Goal: Navigation & Orientation: Understand site structure

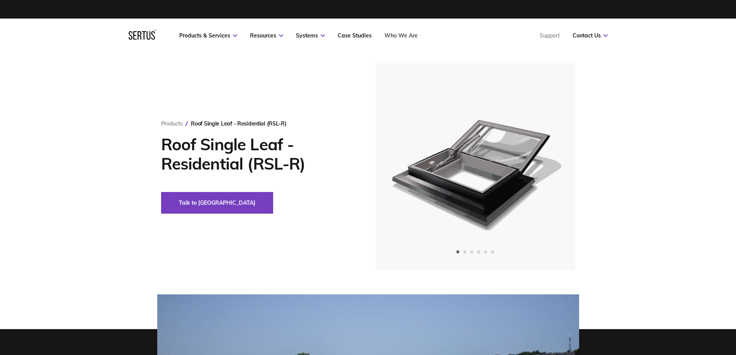
click at [408, 32] on link "Who We Are" at bounding box center [400, 35] width 33 height 7
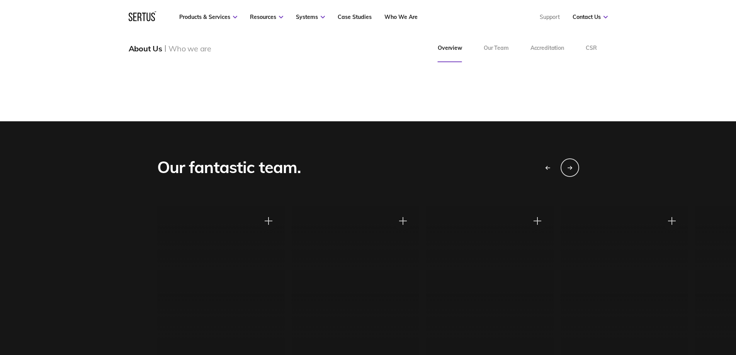
scroll to position [657, 0]
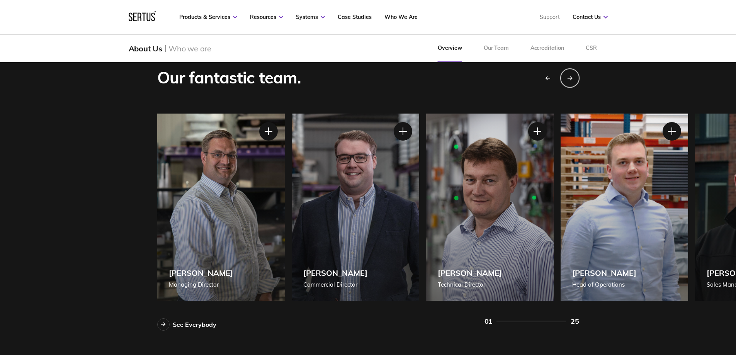
click at [567, 78] on icon "Next slide" at bounding box center [569, 78] width 5 height 5
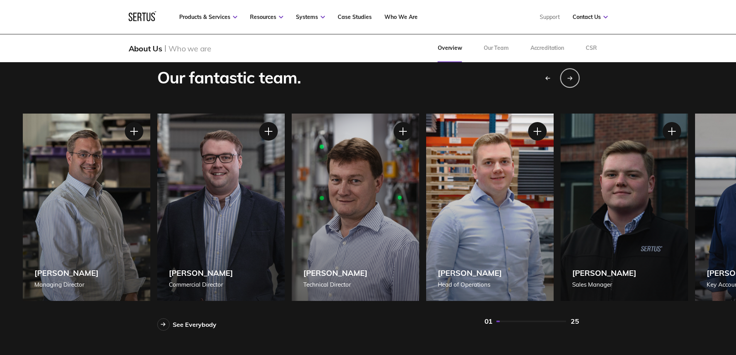
click at [567, 78] on icon "Next slide" at bounding box center [569, 78] width 5 height 5
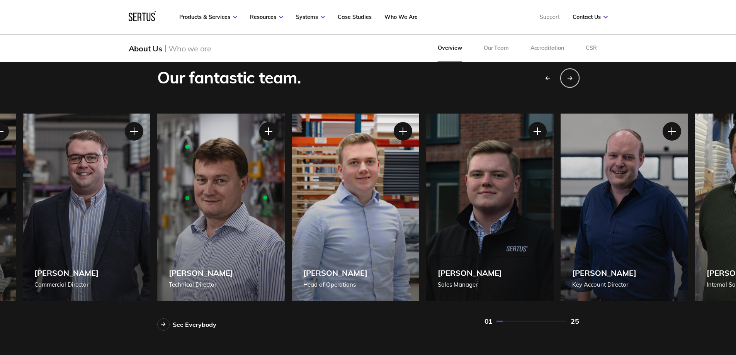
click at [567, 78] on icon "Next slide" at bounding box center [569, 78] width 5 height 5
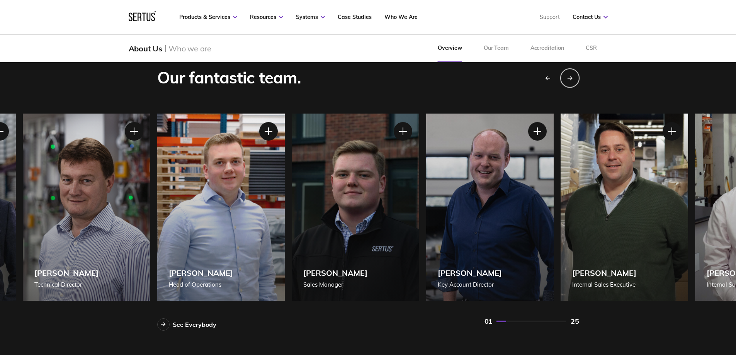
click at [567, 78] on icon "Next slide" at bounding box center [569, 78] width 5 height 5
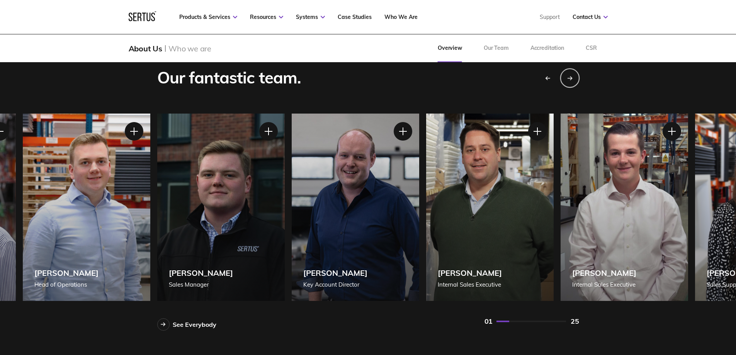
click at [571, 79] on icon "Next slide" at bounding box center [571, 77] width 2 height 3
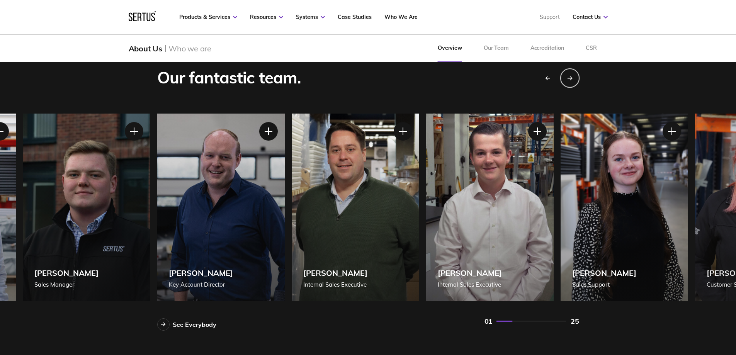
click at [571, 79] on icon "Next slide" at bounding box center [571, 77] width 2 height 3
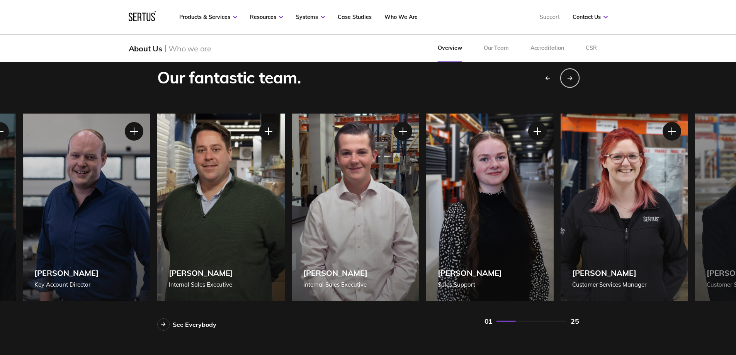
click at [571, 79] on icon "Next slide" at bounding box center [571, 77] width 2 height 3
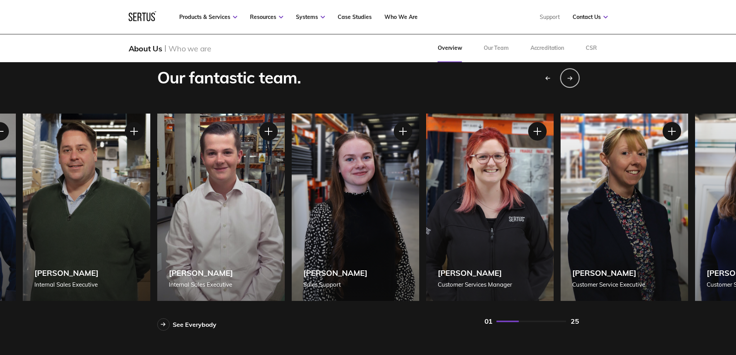
click at [571, 79] on icon "Next slide" at bounding box center [571, 77] width 2 height 3
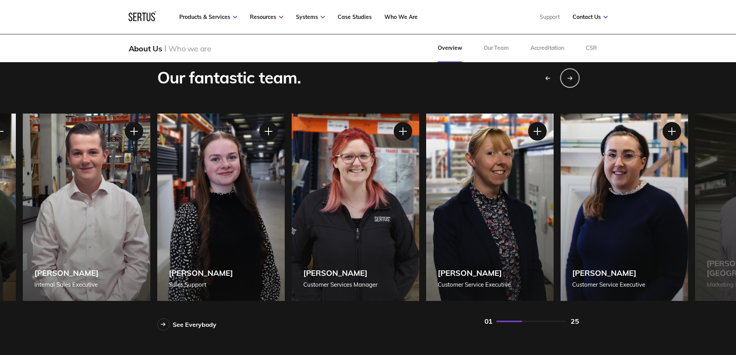
click at [571, 79] on icon "Next slide" at bounding box center [571, 77] width 2 height 3
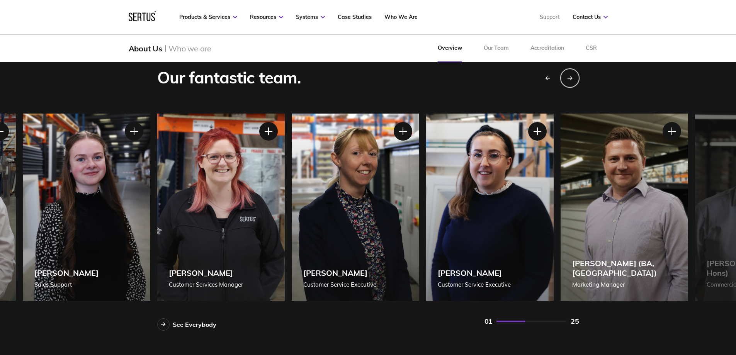
click at [571, 79] on icon "Next slide" at bounding box center [571, 77] width 2 height 3
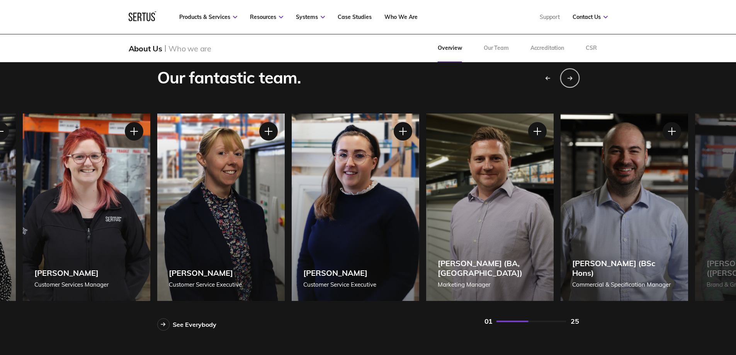
click at [571, 79] on icon "Next slide" at bounding box center [571, 77] width 2 height 3
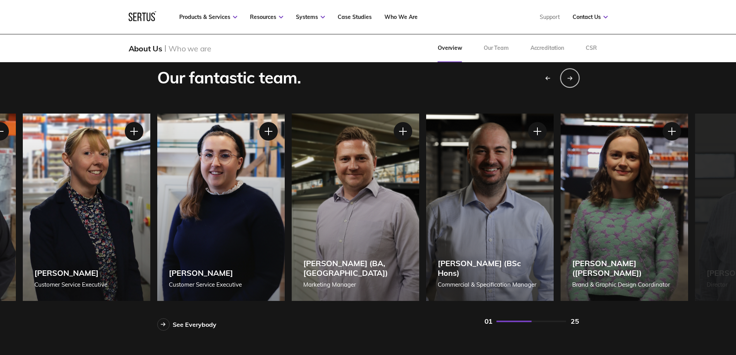
click at [571, 79] on icon "Next slide" at bounding box center [571, 77] width 2 height 3
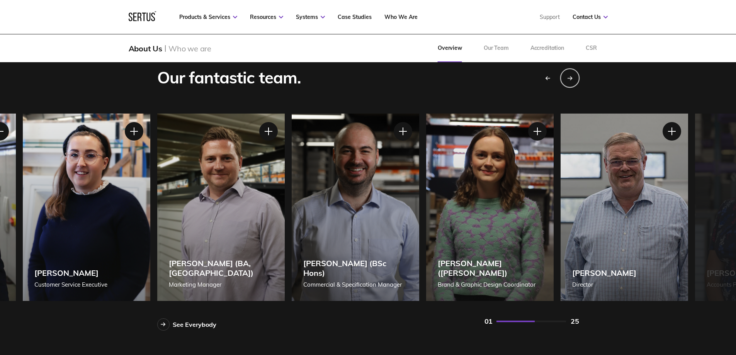
click at [571, 79] on icon "Next slide" at bounding box center [571, 77] width 2 height 3
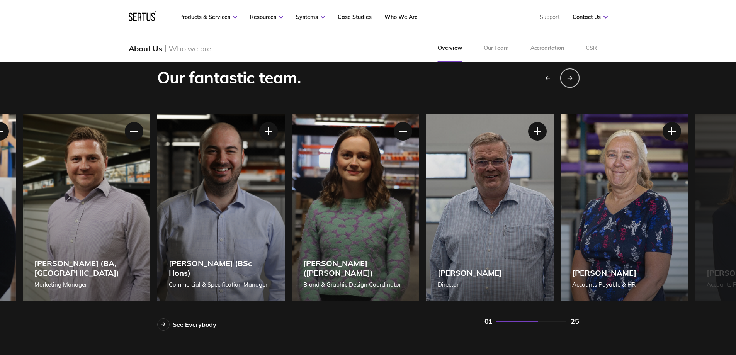
click at [571, 79] on icon "Next slide" at bounding box center [571, 77] width 2 height 3
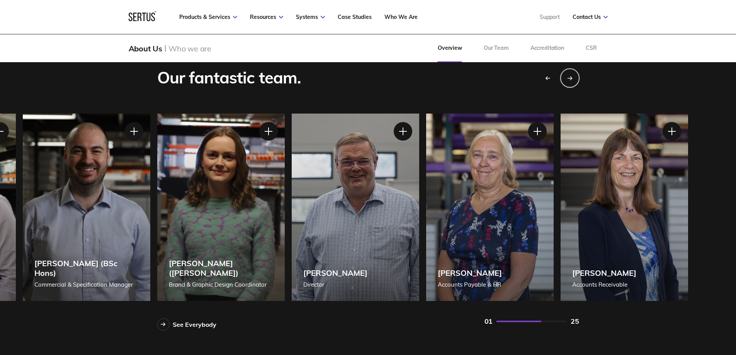
click at [571, 79] on icon "Next slide" at bounding box center [571, 77] width 2 height 3
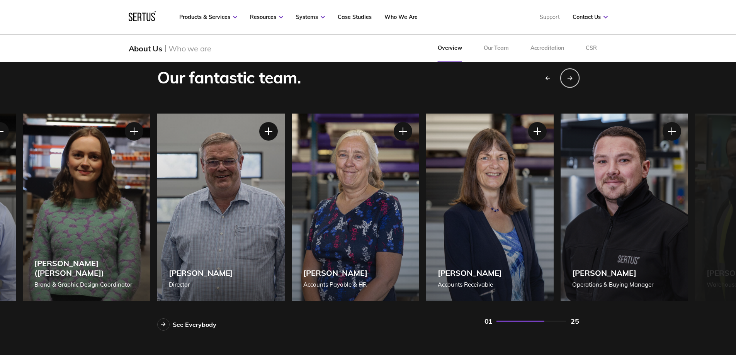
click at [571, 79] on icon "Next slide" at bounding box center [571, 77] width 2 height 3
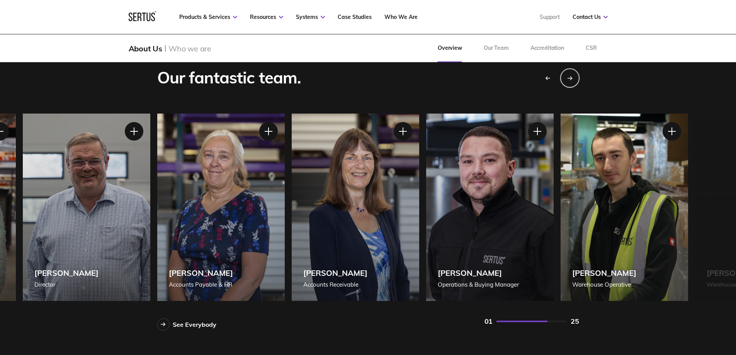
click at [571, 79] on icon "Next slide" at bounding box center [571, 77] width 2 height 3
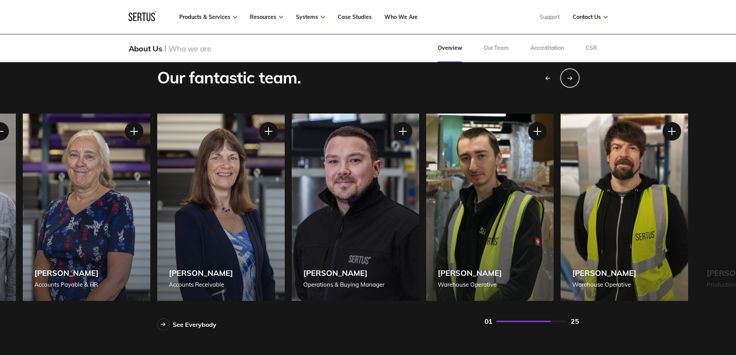
click at [571, 79] on icon "Next slide" at bounding box center [571, 77] width 2 height 3
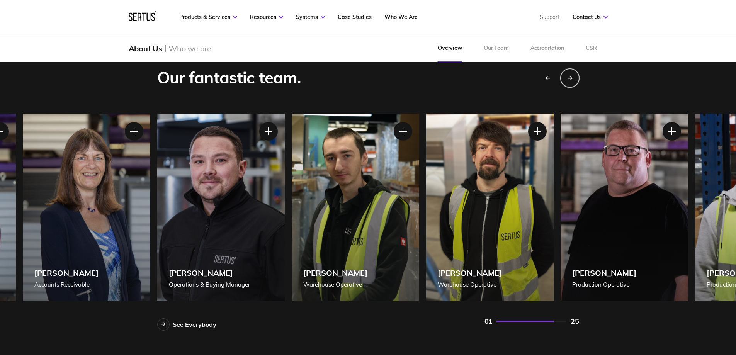
click at [571, 79] on icon "Next slide" at bounding box center [571, 77] width 2 height 3
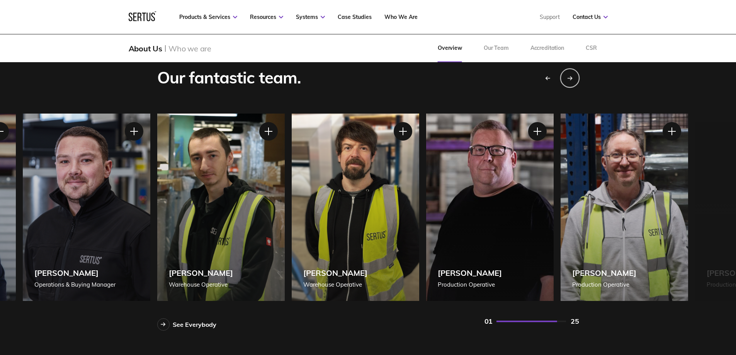
click at [571, 79] on icon "Next slide" at bounding box center [571, 77] width 2 height 3
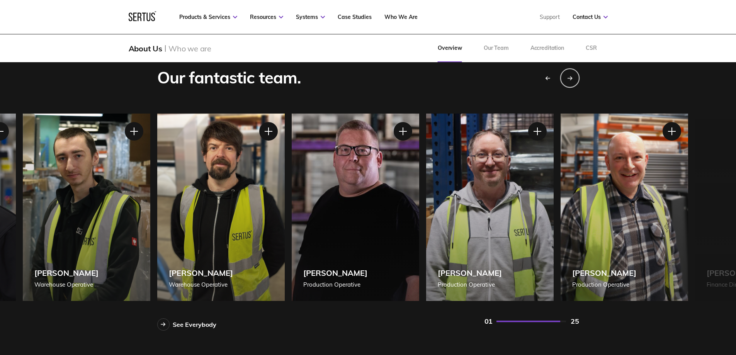
click at [571, 79] on icon "Next slide" at bounding box center [571, 77] width 2 height 3
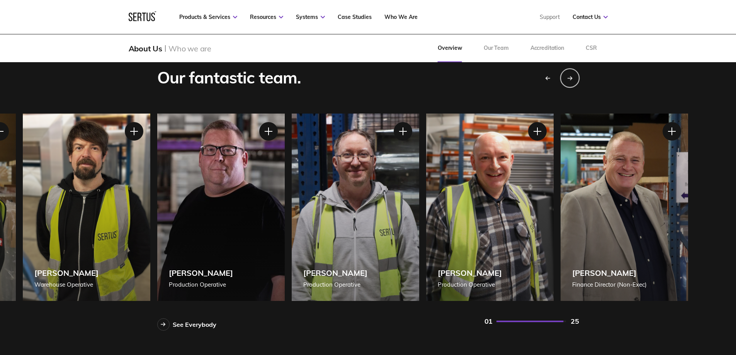
click at [571, 79] on icon "Next slide" at bounding box center [571, 77] width 2 height 3
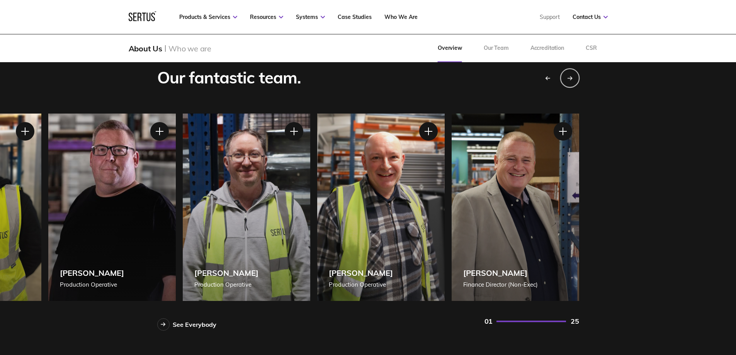
click at [571, 79] on icon "Next slide" at bounding box center [571, 77] width 2 height 3
click at [547, 80] on icon "Previous slide" at bounding box center [547, 78] width 5 height 5
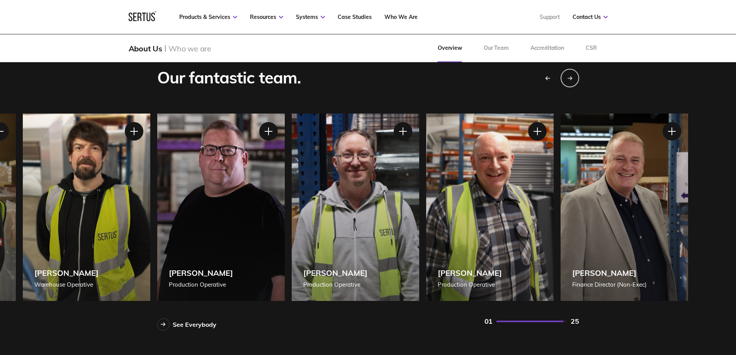
click at [547, 80] on icon "Previous slide" at bounding box center [547, 78] width 5 height 5
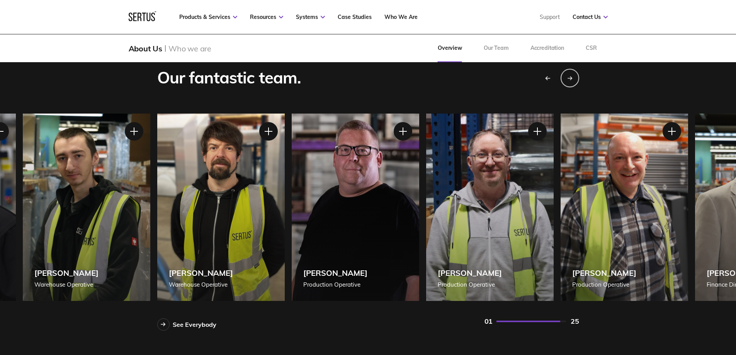
click at [547, 80] on icon "Previous slide" at bounding box center [547, 78] width 5 height 5
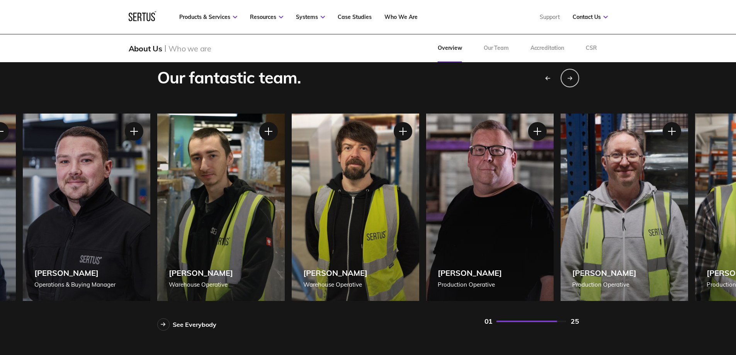
click at [547, 80] on icon "Previous slide" at bounding box center [547, 78] width 5 height 5
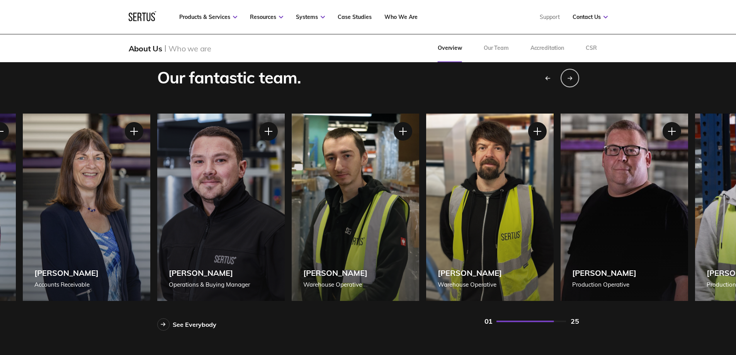
click at [547, 80] on icon "Previous slide" at bounding box center [547, 78] width 5 height 5
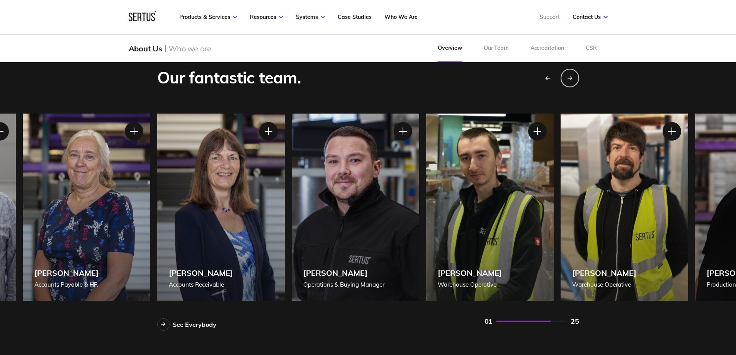
click at [547, 80] on icon "Previous slide" at bounding box center [547, 78] width 5 height 5
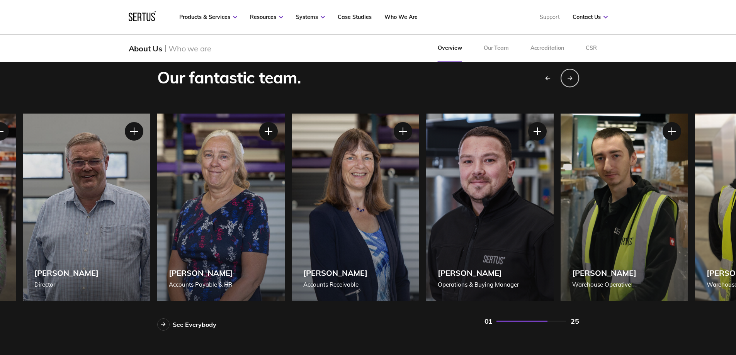
click at [547, 80] on icon "Previous slide" at bounding box center [547, 78] width 5 height 5
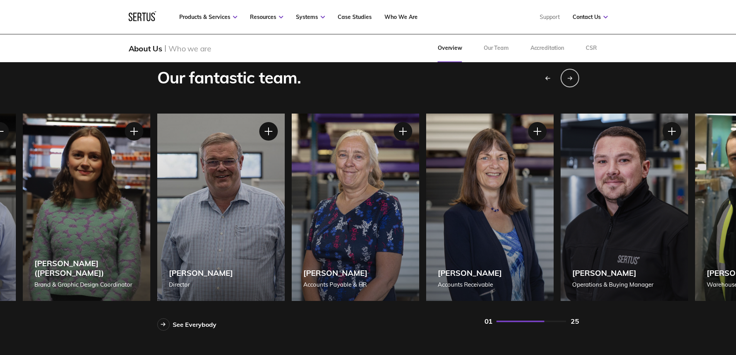
click at [547, 80] on icon "Previous slide" at bounding box center [547, 78] width 5 height 5
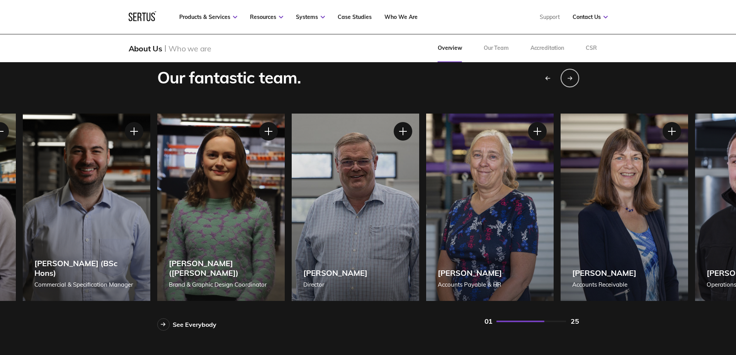
click at [547, 80] on icon "Previous slide" at bounding box center [547, 78] width 5 height 5
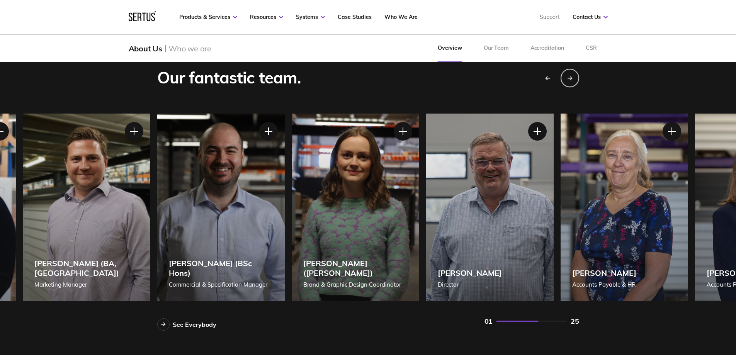
click at [547, 80] on icon "Previous slide" at bounding box center [547, 78] width 5 height 5
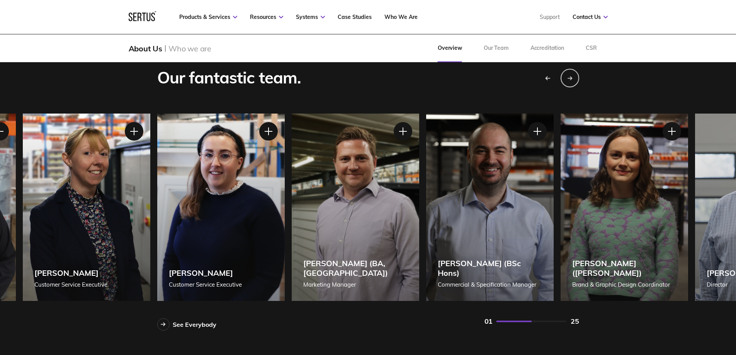
click at [547, 80] on icon "Previous slide" at bounding box center [547, 78] width 5 height 5
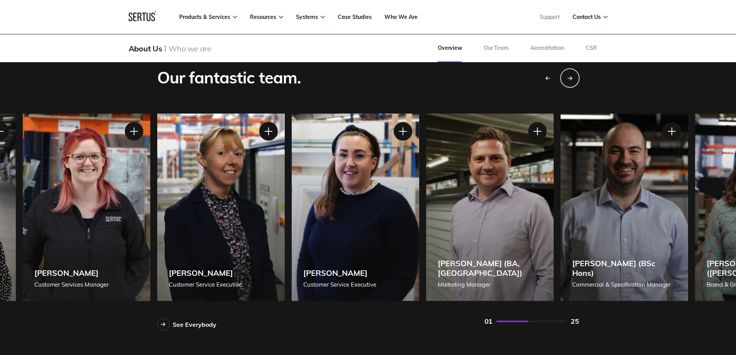
click at [571, 76] on icon "Next slide" at bounding box center [569, 78] width 5 height 5
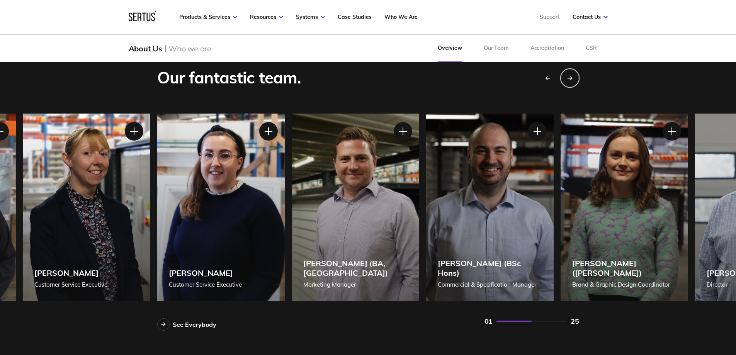
click at [571, 76] on icon "Next slide" at bounding box center [569, 78] width 5 height 5
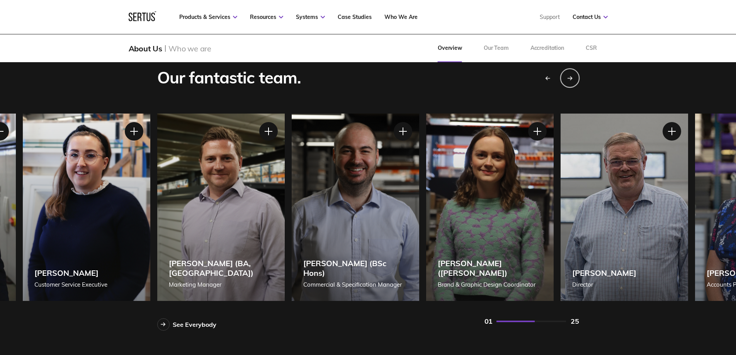
click at [571, 76] on icon "Next slide" at bounding box center [569, 78] width 5 height 5
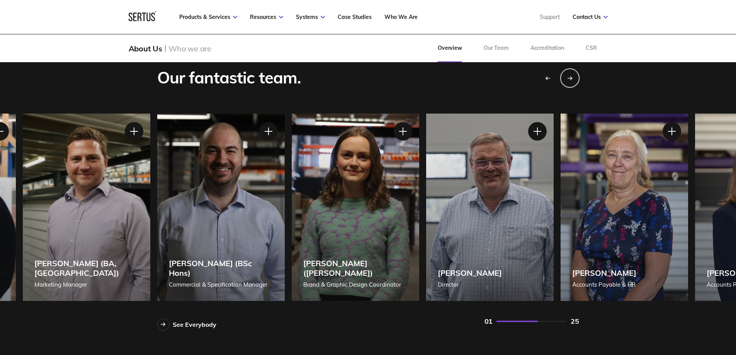
click at [571, 76] on icon "Next slide" at bounding box center [569, 78] width 5 height 5
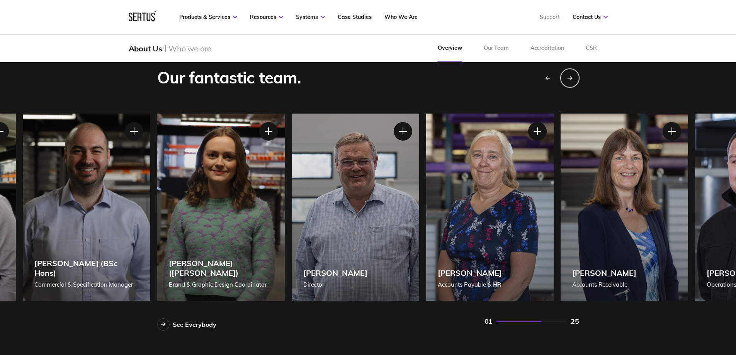
click at [571, 76] on icon "Next slide" at bounding box center [569, 78] width 5 height 5
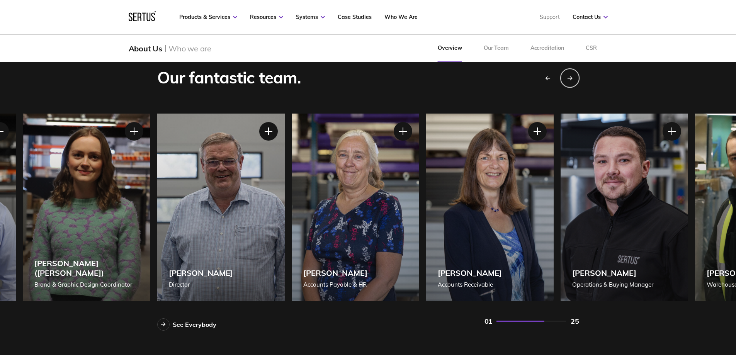
click at [571, 76] on icon "Next slide" at bounding box center [569, 78] width 5 height 5
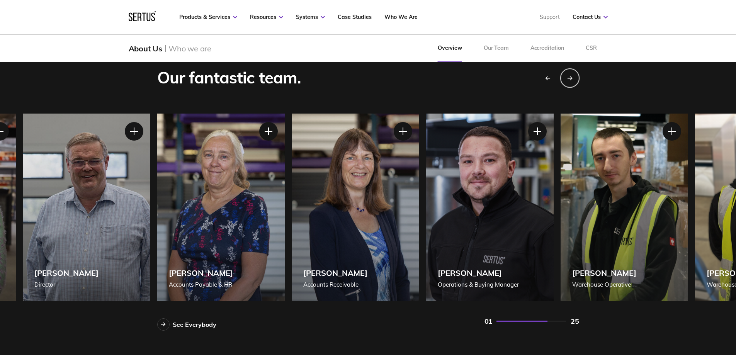
click at [571, 76] on icon "Next slide" at bounding box center [569, 78] width 5 height 5
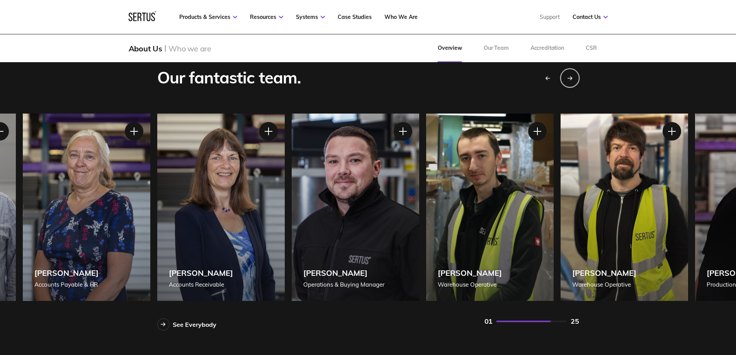
click at [571, 76] on icon "Next slide" at bounding box center [569, 78] width 5 height 5
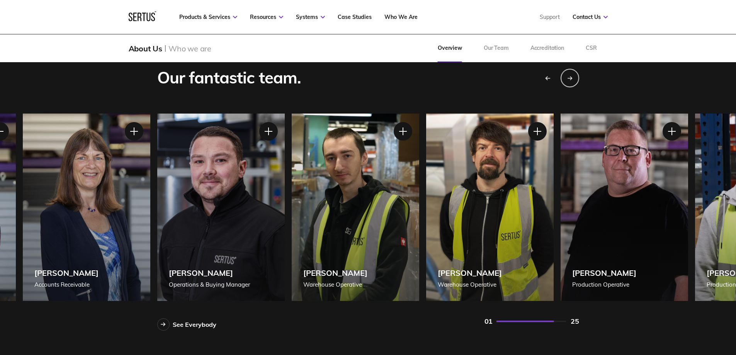
click at [549, 78] on icon "Previous slide" at bounding box center [547, 78] width 5 height 5
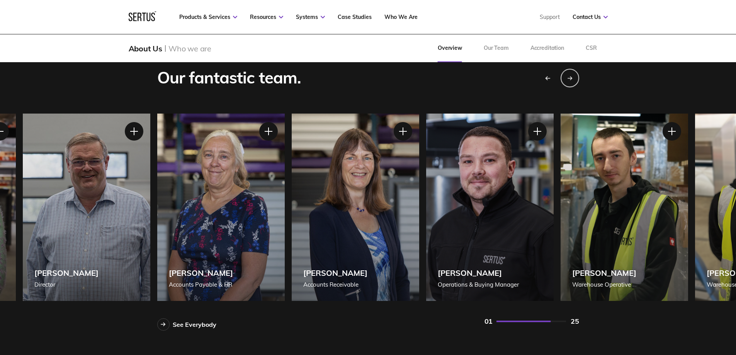
click at [549, 78] on icon "Previous slide" at bounding box center [547, 78] width 5 height 5
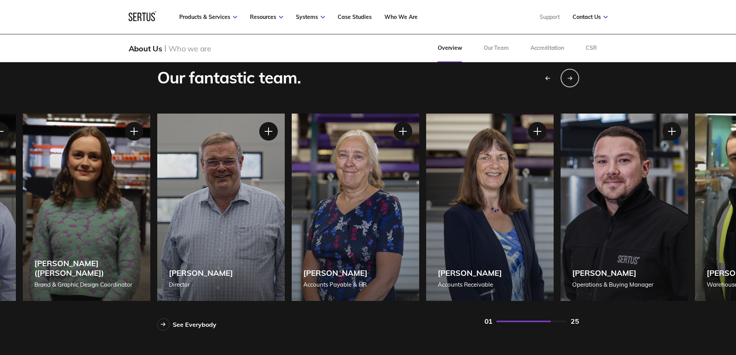
click at [549, 78] on icon "Previous slide" at bounding box center [547, 78] width 5 height 5
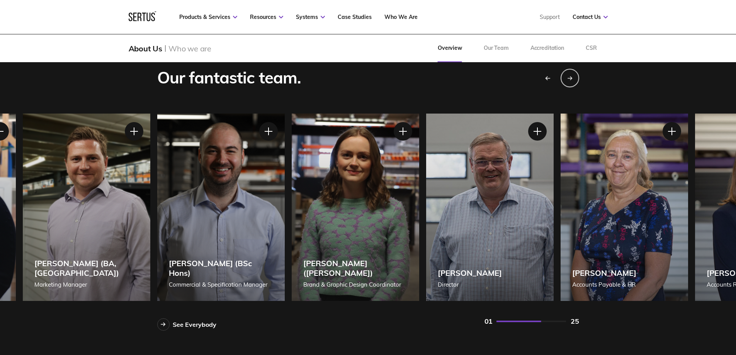
click at [549, 78] on icon "Previous slide" at bounding box center [547, 78] width 5 height 5
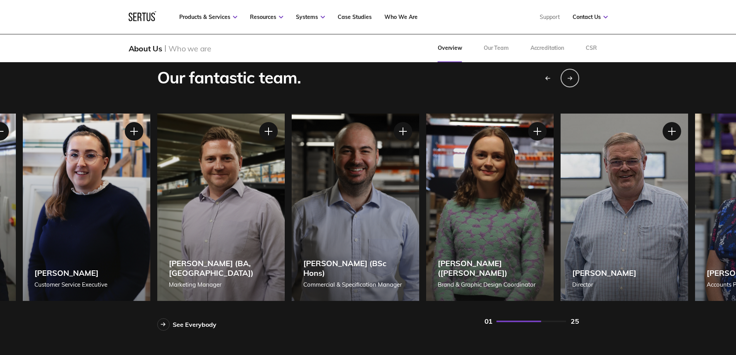
click at [549, 78] on icon "Previous slide" at bounding box center [547, 78] width 5 height 5
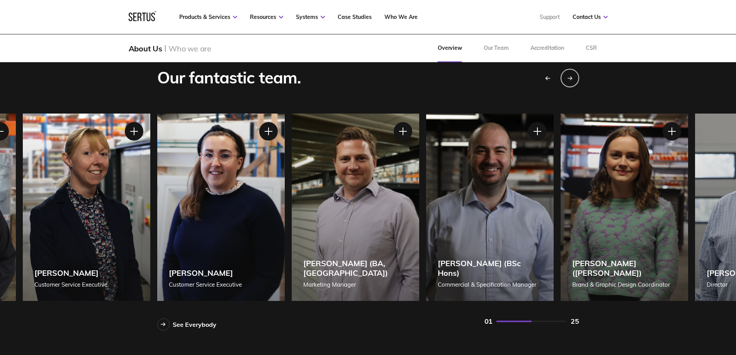
click at [549, 78] on icon "Previous slide" at bounding box center [547, 78] width 5 height 5
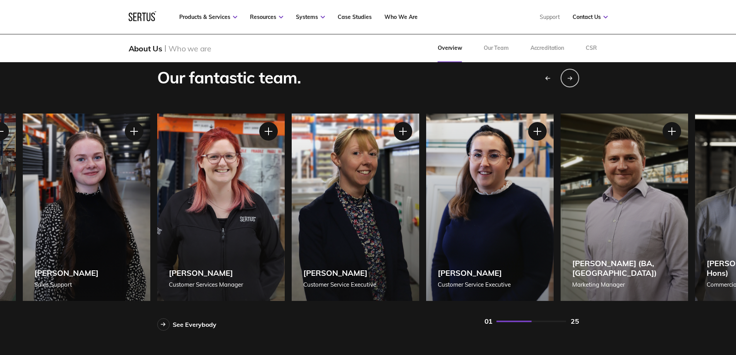
click at [549, 78] on icon "Previous slide" at bounding box center [547, 78] width 5 height 5
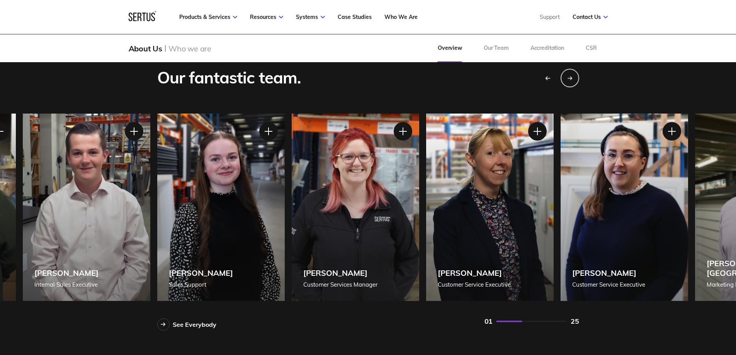
click at [549, 78] on icon "Previous slide" at bounding box center [547, 78] width 5 height 5
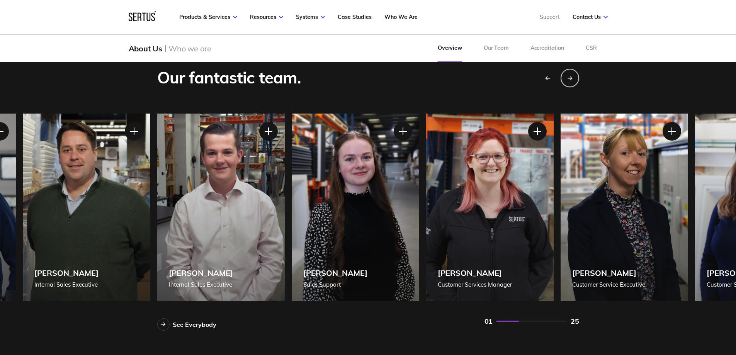
click at [549, 78] on icon "Previous slide" at bounding box center [547, 78] width 5 height 5
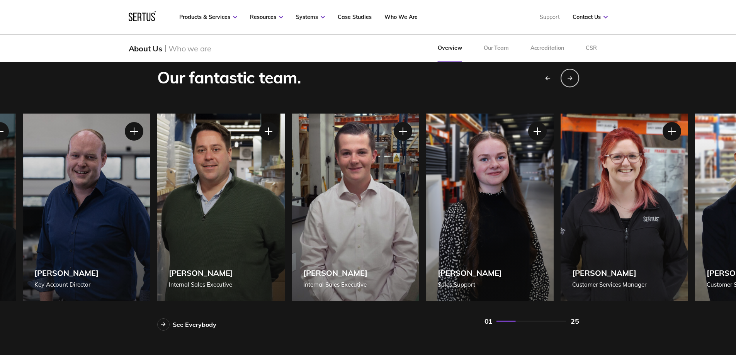
click at [549, 78] on icon "Previous slide" at bounding box center [547, 78] width 5 height 5
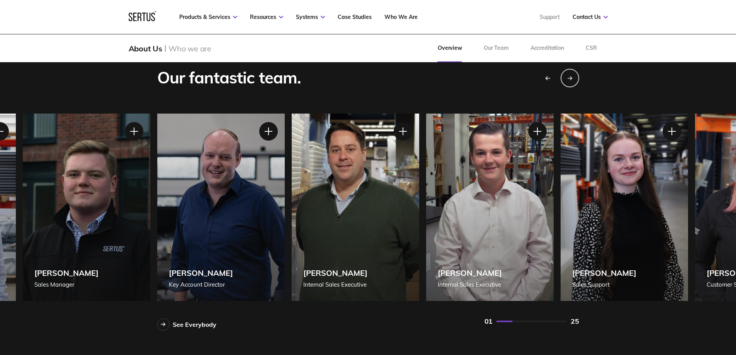
click at [549, 78] on icon "Previous slide" at bounding box center [547, 78] width 5 height 5
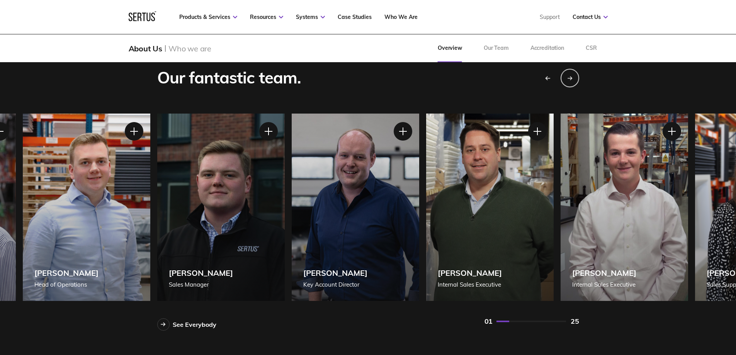
click at [549, 78] on icon "Previous slide" at bounding box center [547, 78] width 5 height 5
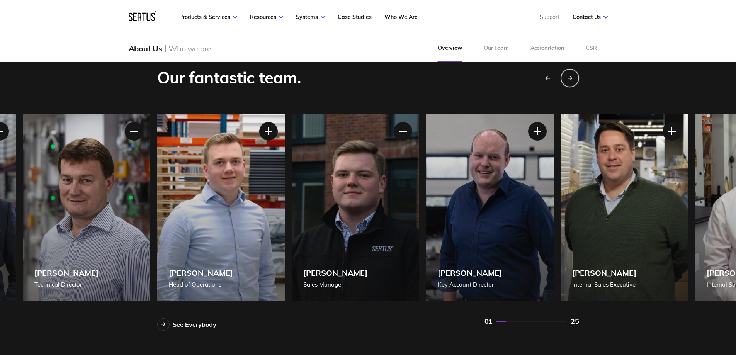
click at [549, 78] on icon "Previous slide" at bounding box center [547, 78] width 5 height 5
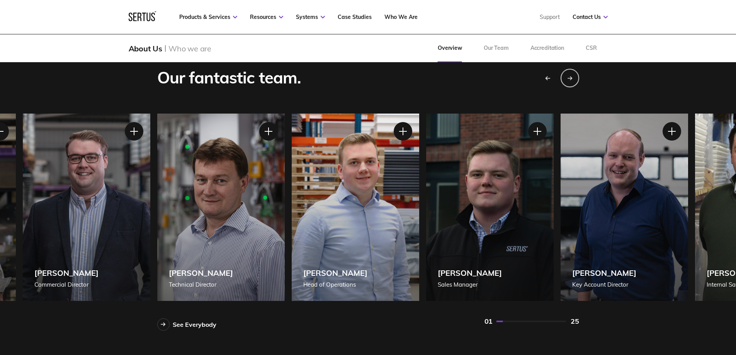
click at [549, 78] on icon "Previous slide" at bounding box center [547, 78] width 5 height 5
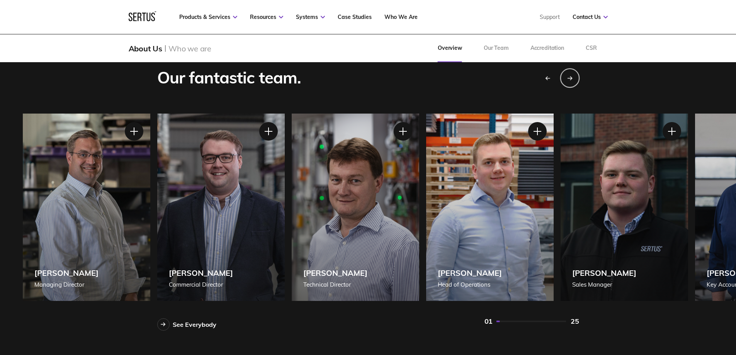
click at [569, 78] on icon "Next slide" at bounding box center [569, 78] width 5 height 5
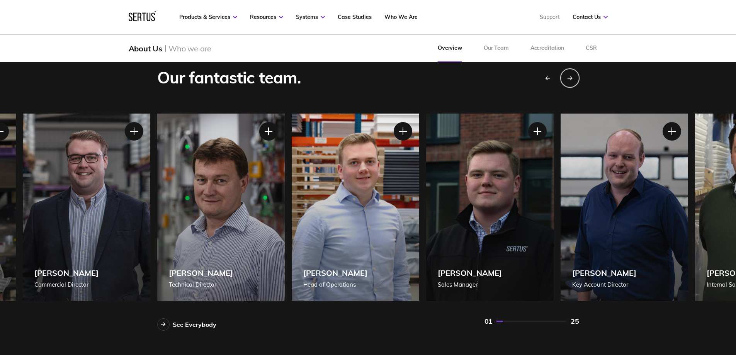
click at [569, 78] on icon "Next slide" at bounding box center [569, 78] width 5 height 5
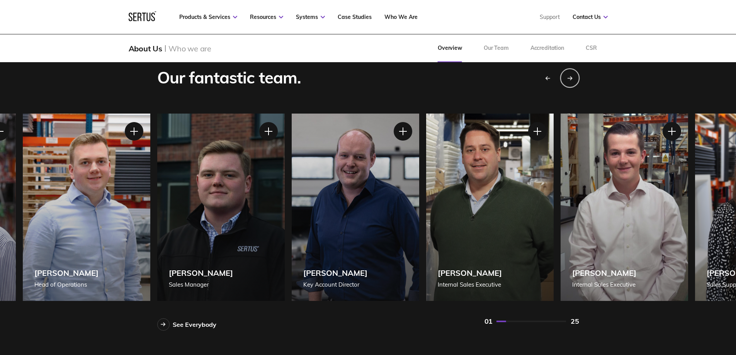
click at [569, 78] on icon "Next slide" at bounding box center [569, 78] width 5 height 5
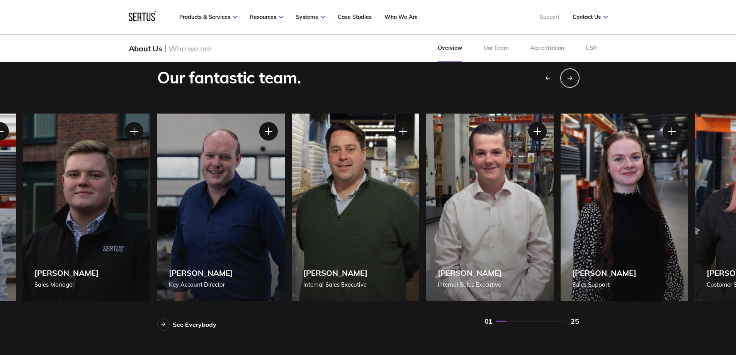
click at [569, 78] on icon "Next slide" at bounding box center [569, 78] width 5 height 5
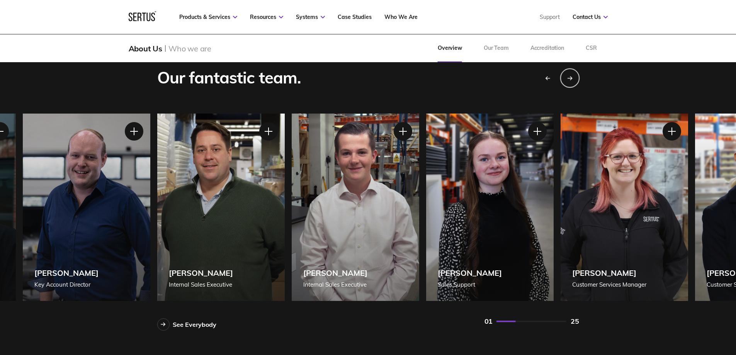
click at [569, 78] on icon "Next slide" at bounding box center [569, 78] width 5 height 5
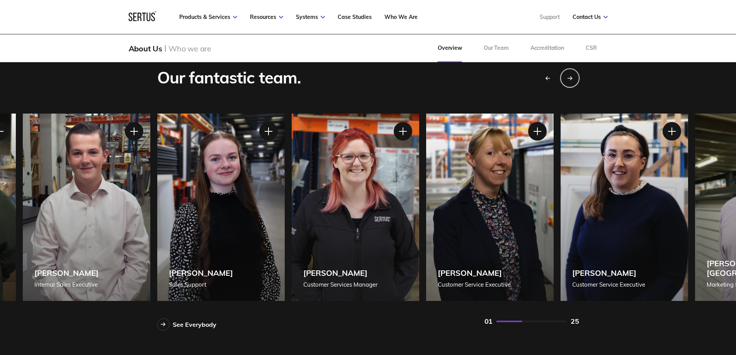
click at [569, 78] on icon "Next slide" at bounding box center [569, 78] width 5 height 5
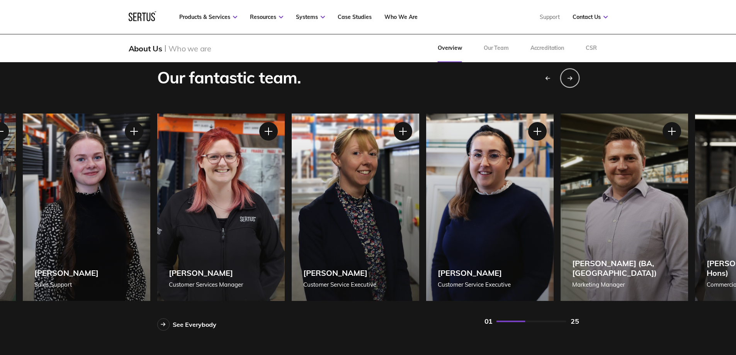
click at [569, 78] on icon "Next slide" at bounding box center [569, 78] width 5 height 5
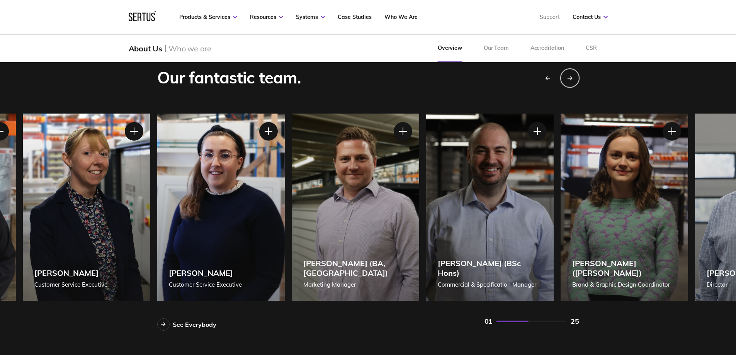
click at [569, 78] on icon "Next slide" at bounding box center [569, 78] width 5 height 5
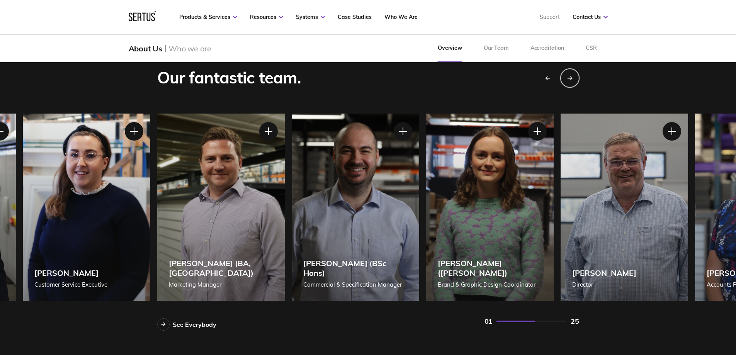
click at [569, 78] on icon "Next slide" at bounding box center [569, 78] width 5 height 5
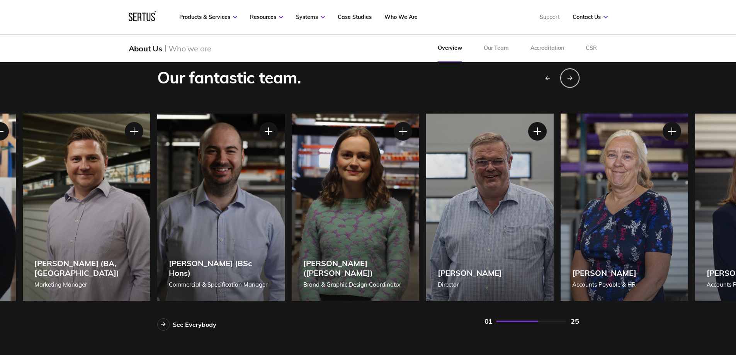
click at [569, 78] on icon "Next slide" at bounding box center [569, 78] width 5 height 5
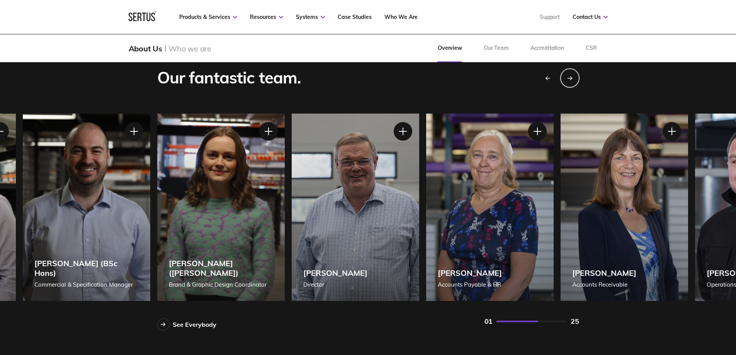
click at [569, 78] on icon "Next slide" at bounding box center [569, 78] width 5 height 5
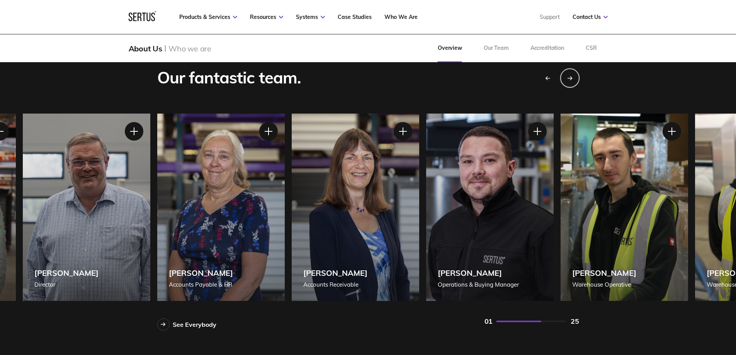
click at [569, 78] on icon "Next slide" at bounding box center [569, 78] width 5 height 5
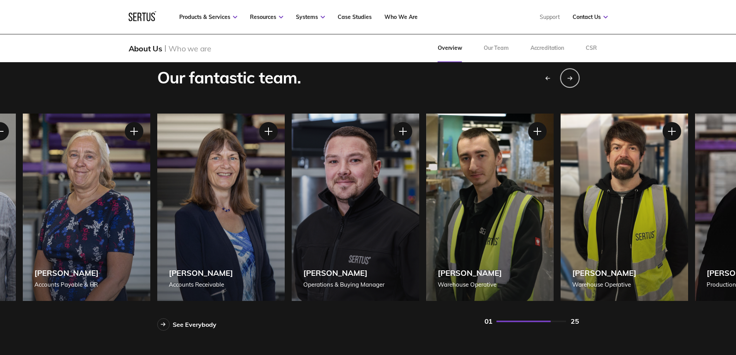
click at [569, 78] on icon "Next slide" at bounding box center [569, 78] width 5 height 5
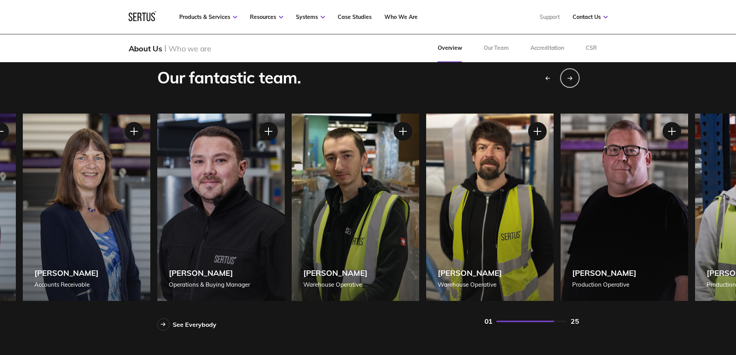
click at [569, 78] on icon "Next slide" at bounding box center [569, 78] width 5 height 5
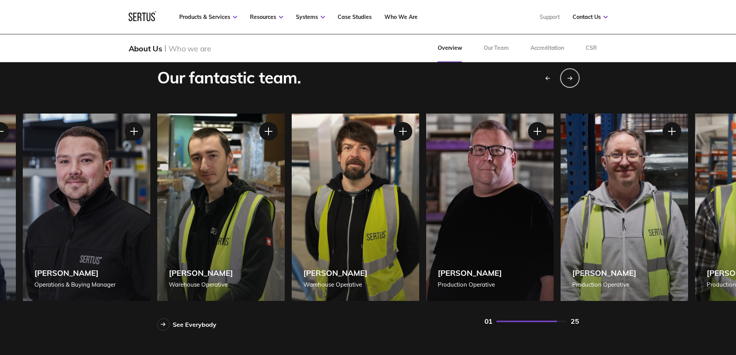
click at [569, 78] on icon "Next slide" at bounding box center [569, 78] width 5 height 5
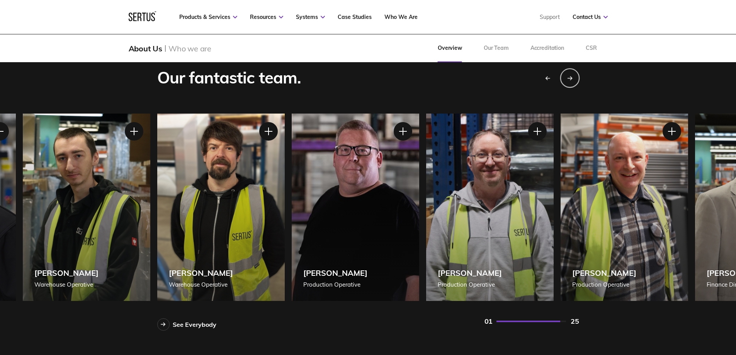
click at [569, 78] on icon "Next slide" at bounding box center [569, 78] width 5 height 5
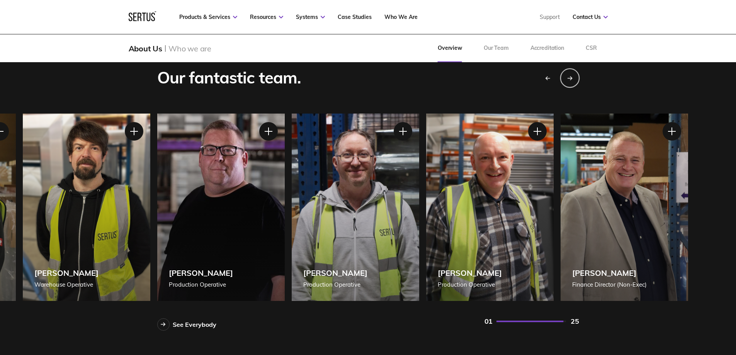
click at [569, 78] on icon "Next slide" at bounding box center [569, 78] width 5 height 5
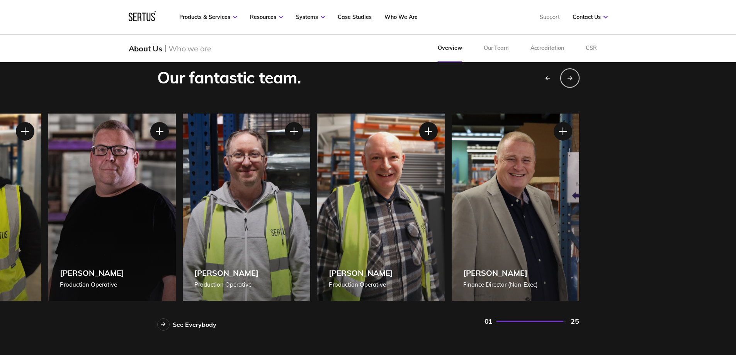
click at [569, 78] on icon "Next slide" at bounding box center [569, 78] width 5 height 5
click at [546, 79] on icon "Previous slide" at bounding box center [547, 78] width 5 height 5
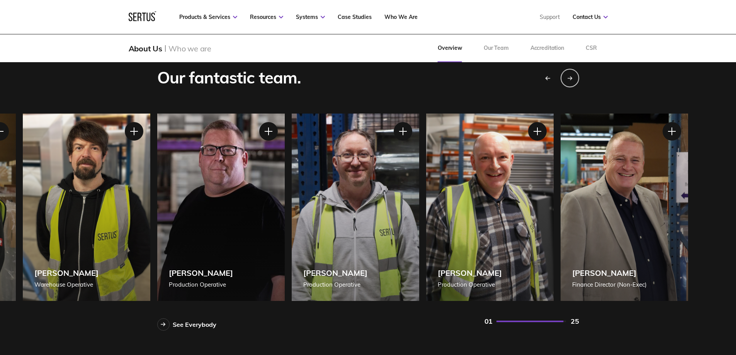
click at [546, 79] on icon "Previous slide" at bounding box center [547, 78] width 5 height 5
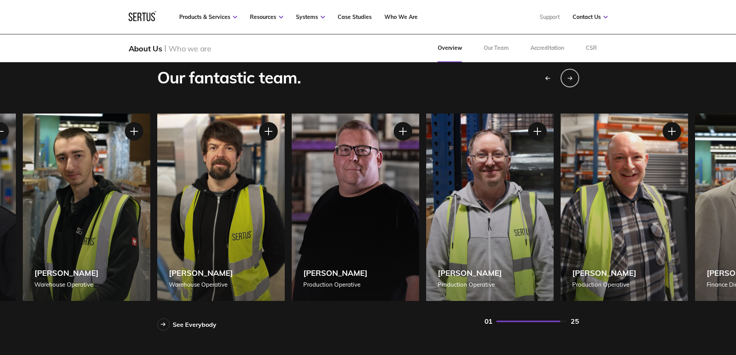
click at [546, 79] on icon "Previous slide" at bounding box center [547, 78] width 5 height 5
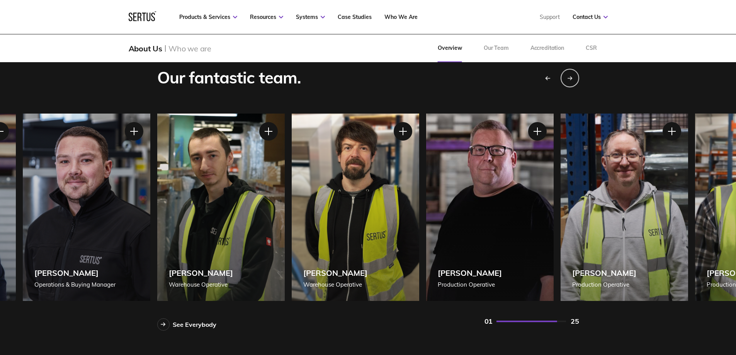
click at [546, 79] on icon "Previous slide" at bounding box center [547, 78] width 5 height 5
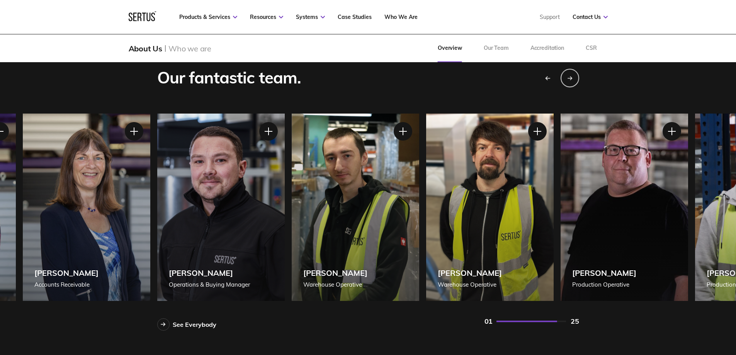
click at [546, 79] on icon "Previous slide" at bounding box center [547, 78] width 5 height 5
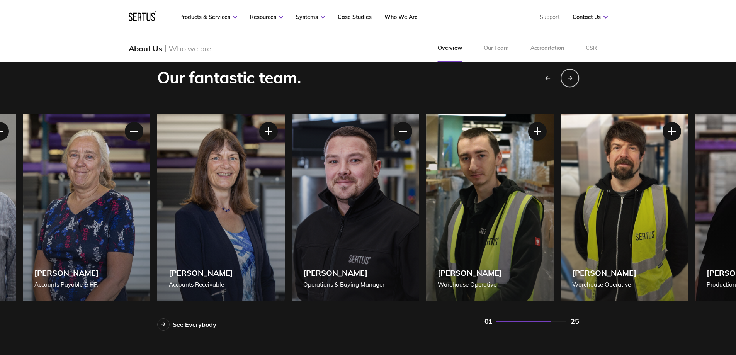
click at [546, 79] on icon "Previous slide" at bounding box center [547, 78] width 5 height 5
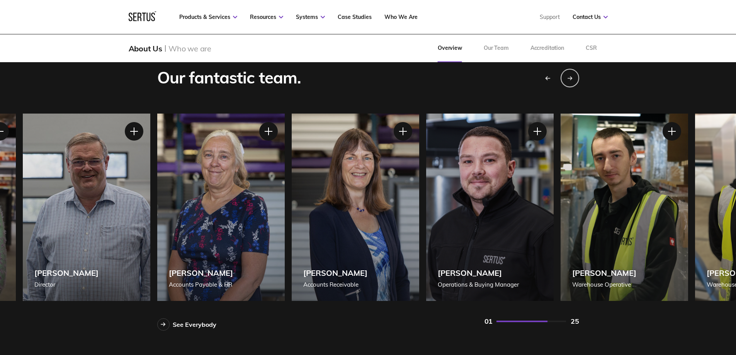
click at [546, 79] on icon "Previous slide" at bounding box center [547, 78] width 5 height 5
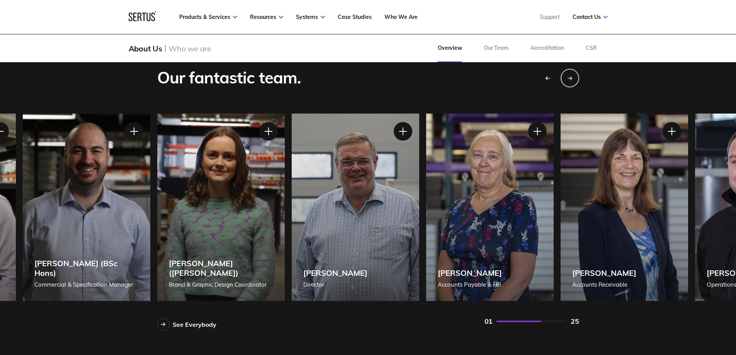
click at [546, 79] on icon "Previous slide" at bounding box center [547, 78] width 5 height 5
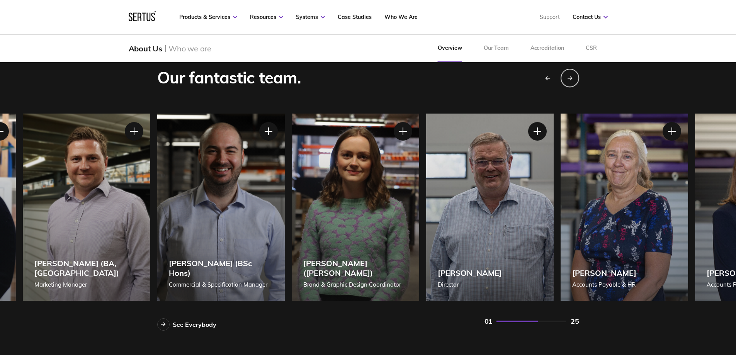
click at [546, 79] on icon "Previous slide" at bounding box center [547, 78] width 5 height 5
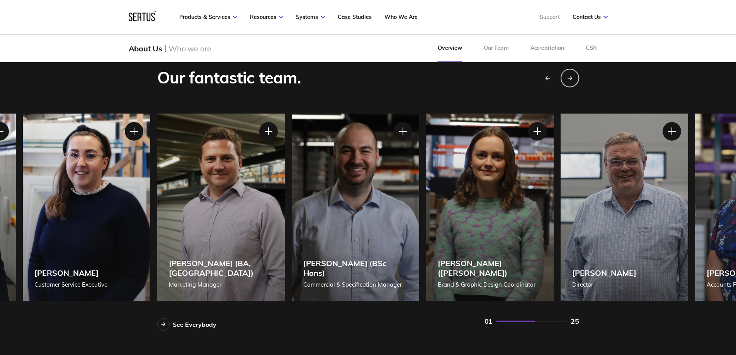
click at [546, 79] on icon "Previous slide" at bounding box center [547, 78] width 5 height 5
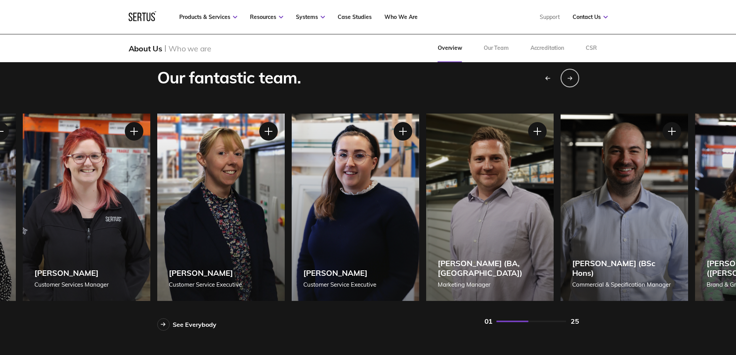
click at [546, 79] on icon "Previous slide" at bounding box center [547, 78] width 5 height 5
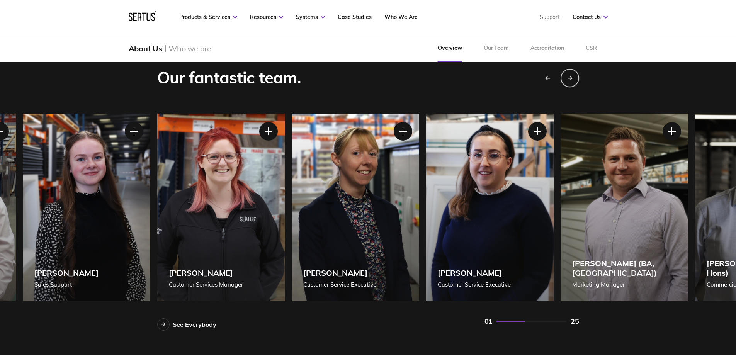
click at [546, 79] on icon "Previous slide" at bounding box center [547, 78] width 5 height 5
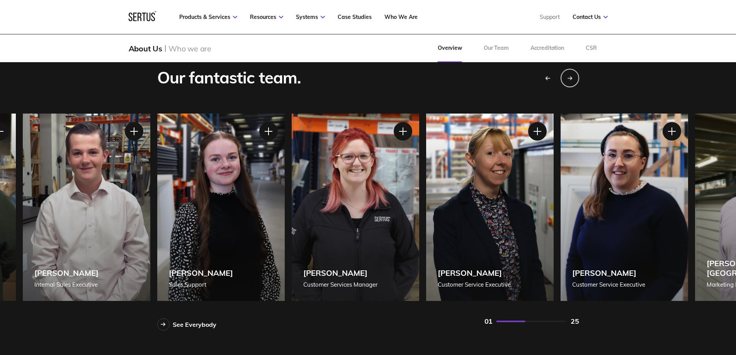
click at [546, 79] on icon "Previous slide" at bounding box center [547, 78] width 5 height 5
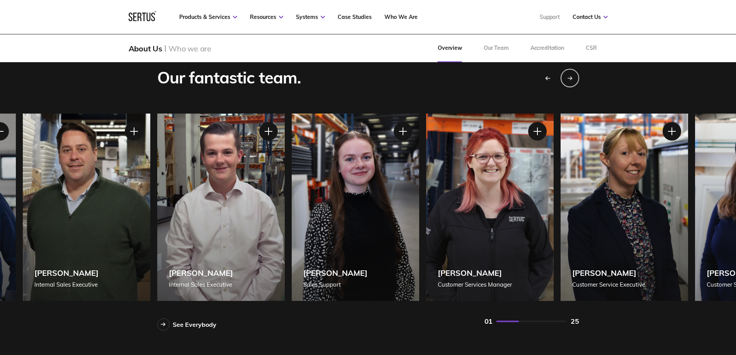
click at [546, 79] on icon "Previous slide" at bounding box center [547, 78] width 5 height 5
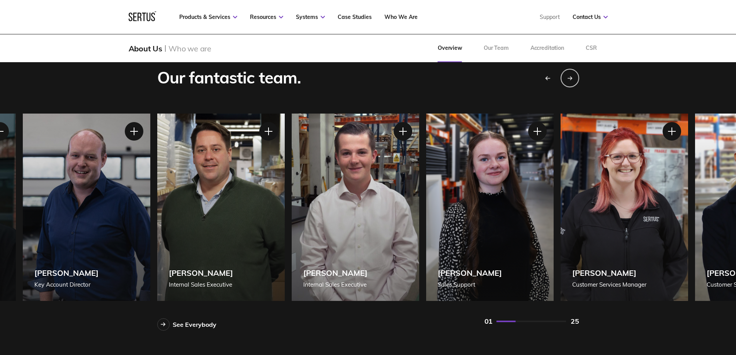
click at [546, 79] on icon "Previous slide" at bounding box center [547, 78] width 5 height 5
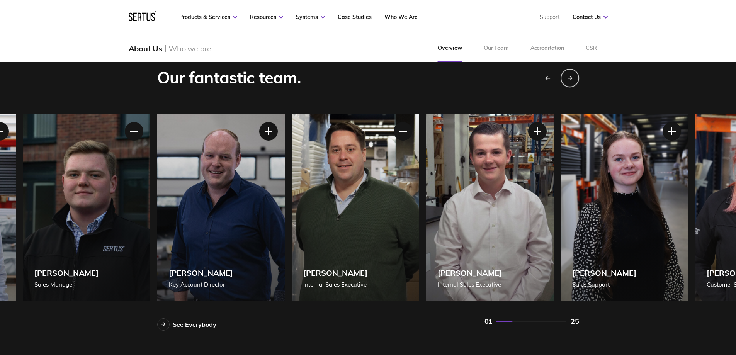
click at [546, 79] on icon "Previous slide" at bounding box center [547, 78] width 5 height 5
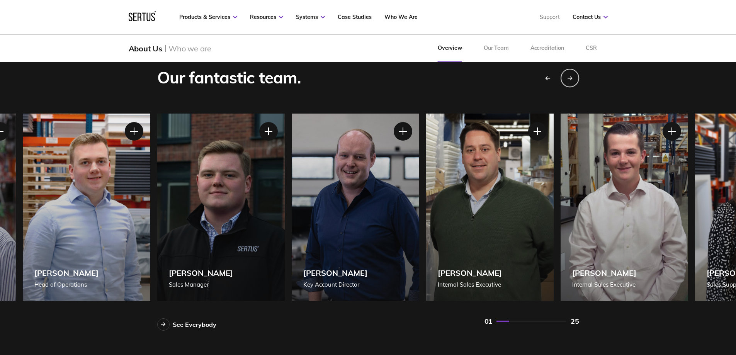
click at [546, 79] on icon "Previous slide" at bounding box center [547, 78] width 5 height 5
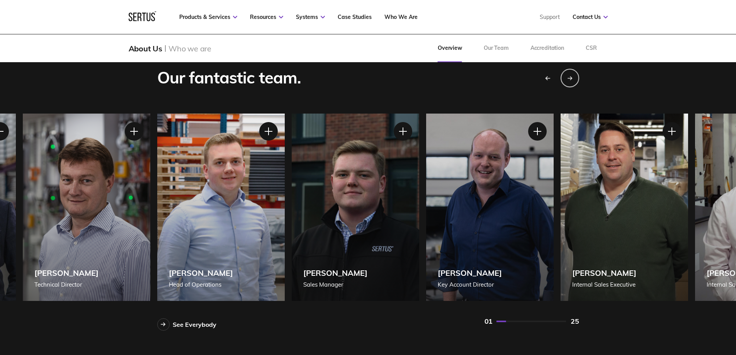
click at [546, 79] on icon "Previous slide" at bounding box center [547, 78] width 5 height 5
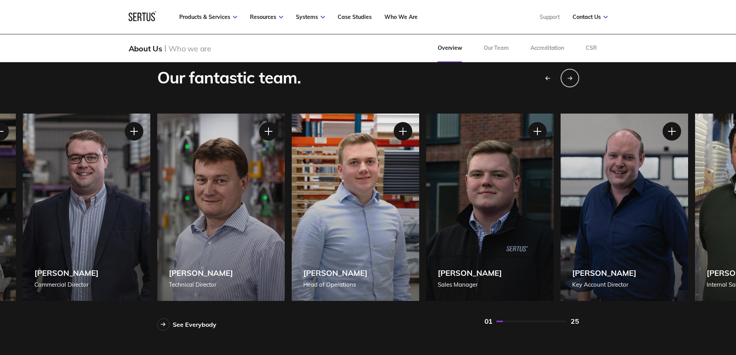
click at [546, 79] on icon "Previous slide" at bounding box center [547, 78] width 5 height 5
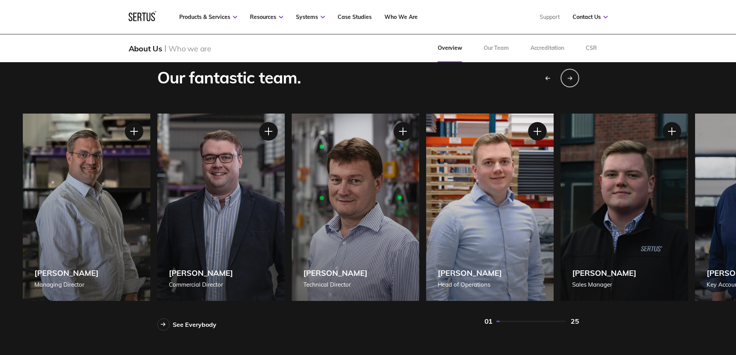
click at [546, 79] on icon "Previous slide" at bounding box center [547, 78] width 5 height 5
